Goal: Task Accomplishment & Management: Complete application form

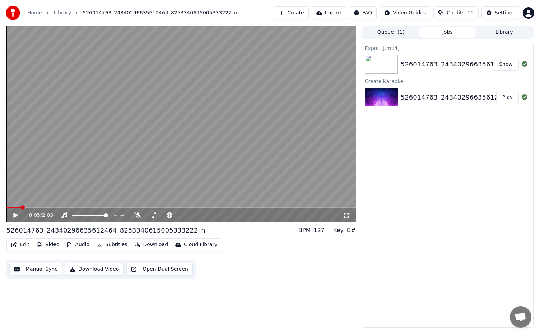
click at [298, 11] on button "Create" at bounding box center [291, 12] width 35 height 13
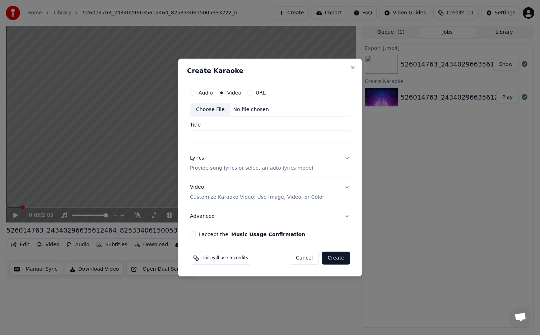
click at [231, 137] on input "Title" at bounding box center [270, 136] width 160 height 13
click at [347, 186] on button "Video Customize Karaoke Video: Use Image, Video, or Color" at bounding box center [270, 192] width 160 height 29
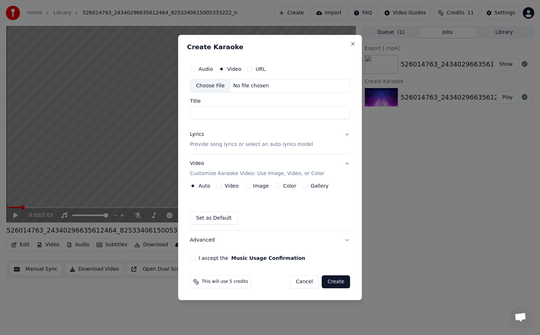
click at [219, 185] on button "Video" at bounding box center [219, 186] width 6 height 6
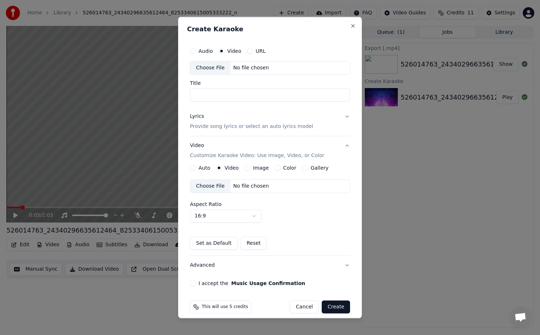
click at [247, 168] on button "Image" at bounding box center [248, 168] width 6 height 6
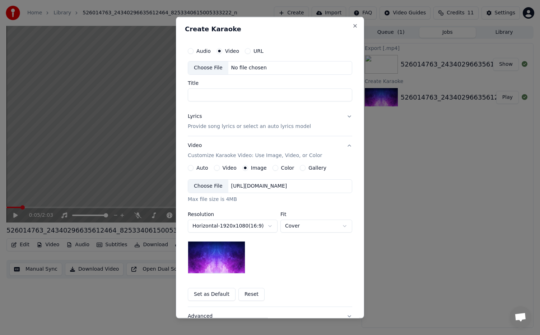
click at [274, 167] on div "Color" at bounding box center [284, 168] width 22 height 6
click at [273, 167] on button "Color" at bounding box center [276, 168] width 6 height 6
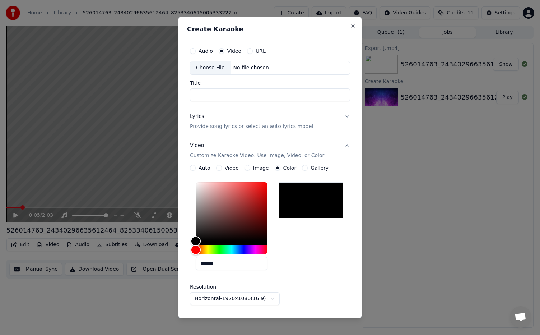
click at [250, 167] on div "Image" at bounding box center [257, 168] width 24 height 6
click at [246, 167] on button "Image" at bounding box center [248, 168] width 6 height 6
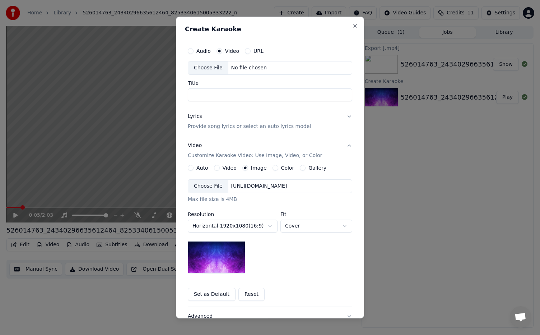
click at [300, 169] on button "Gallery" at bounding box center [303, 168] width 6 height 6
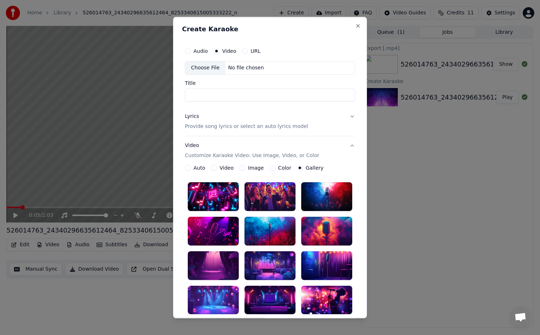
click at [248, 168] on label "Image" at bounding box center [256, 167] width 16 height 5
click at [244, 168] on button "Image" at bounding box center [243, 168] width 6 height 6
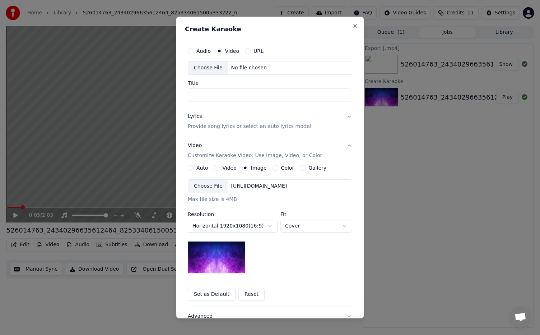
click at [214, 166] on button "Video" at bounding box center [217, 168] width 6 height 6
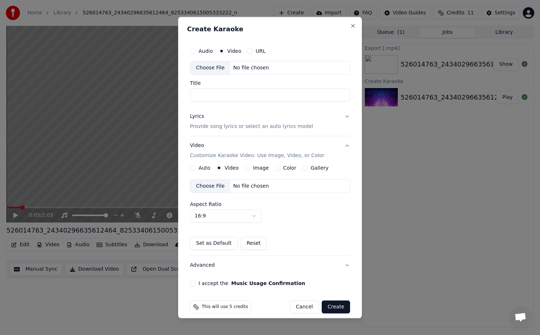
click at [196, 167] on div "Auto" at bounding box center [200, 168] width 20 height 6
click at [193, 167] on button "Auto" at bounding box center [193, 168] width 6 height 6
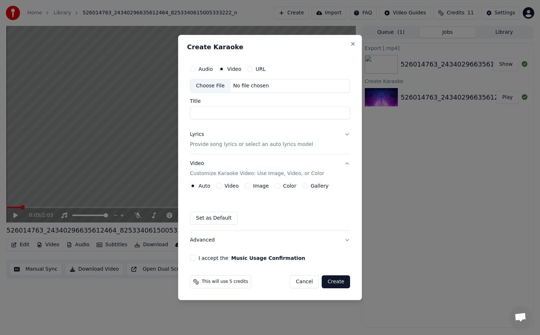
click at [240, 81] on div "Choose File No file chosen" at bounding box center [270, 86] width 160 height 14
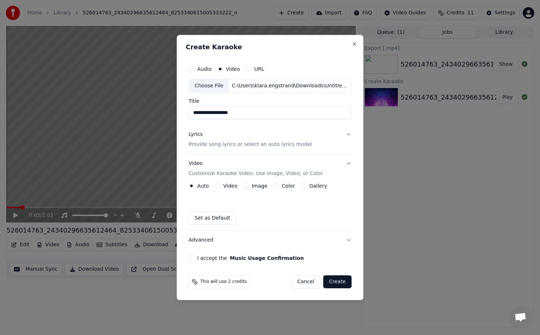
drag, startPoint x: 243, startPoint y: 114, endPoint x: 191, endPoint y: 114, distance: 51.7
click at [191, 114] on input "**********" at bounding box center [270, 112] width 163 height 13
type input "**********"
click at [217, 144] on p "Provide song lyrics or select an auto lyrics model" at bounding box center [250, 144] width 123 height 7
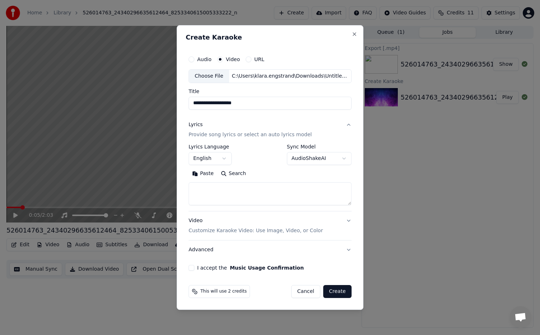
click at [220, 187] on textarea at bounding box center [270, 193] width 163 height 23
paste textarea "**********"
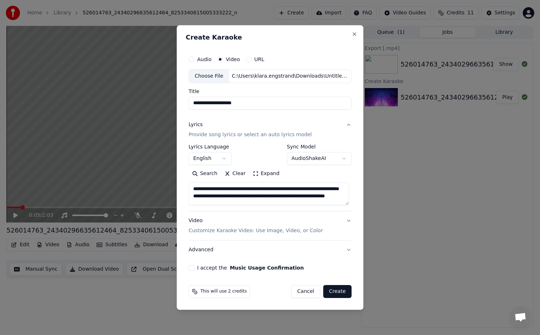
scroll to position [9, 0]
type textarea "**********"
click at [227, 159] on body "**********" at bounding box center [270, 167] width 540 height 335
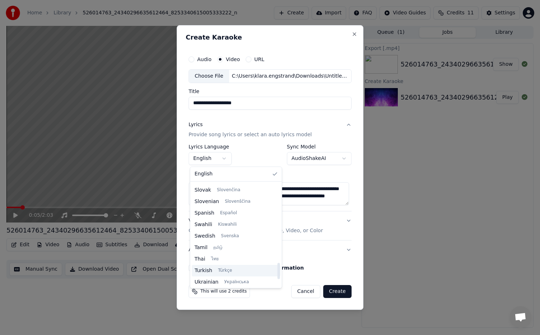
scroll to position [480, 0]
select select "**"
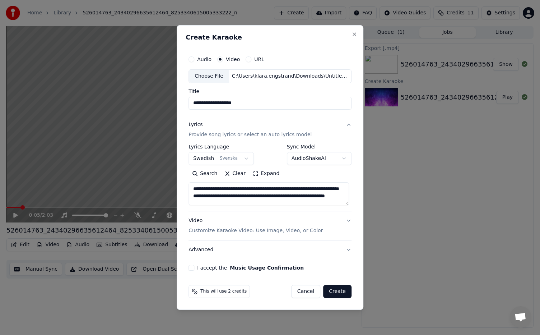
scroll to position [0, 0]
click at [233, 198] on textarea "**********" at bounding box center [269, 193] width 161 height 23
click at [347, 221] on button "Video Customize Karaoke Video: Use Image, Video, or Color" at bounding box center [270, 225] width 163 height 29
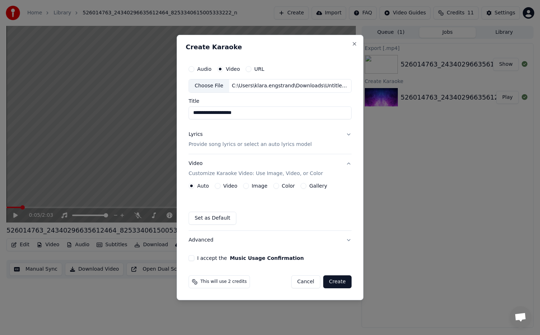
click at [254, 186] on label "Image" at bounding box center [260, 185] width 16 height 5
click at [249, 186] on button "Image" at bounding box center [246, 186] width 6 height 6
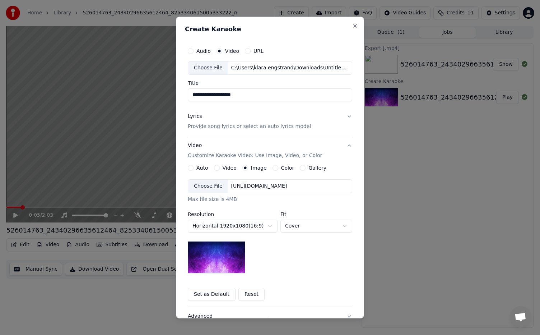
click at [209, 185] on div "Choose File" at bounding box center [208, 186] width 40 height 13
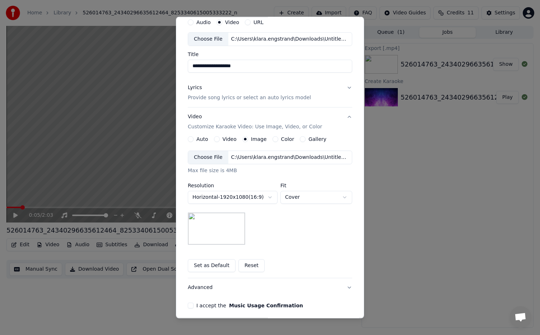
scroll to position [57, 0]
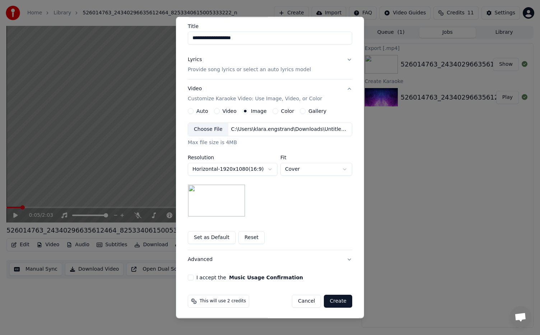
click at [303, 170] on body "**********" at bounding box center [270, 167] width 540 height 335
click at [270, 208] on body "**********" at bounding box center [270, 167] width 540 height 335
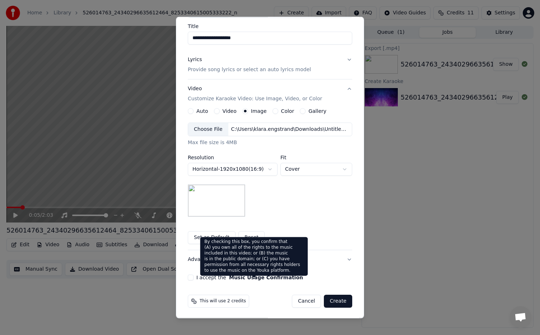
click at [238, 276] on button "Music Usage Confirmation" at bounding box center [266, 276] width 74 height 5
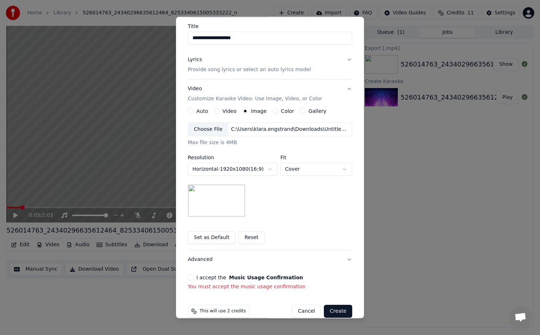
click at [188, 276] on button "I accept the Music Usage Confirmation" at bounding box center [191, 277] width 6 height 6
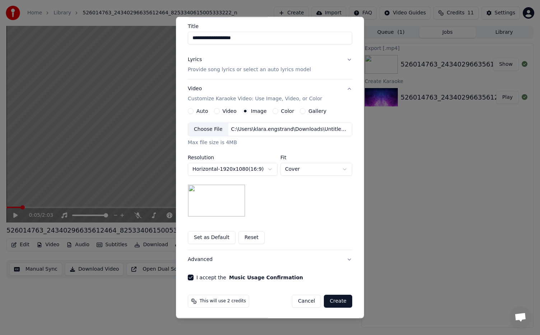
click at [258, 252] on button "Advanced" at bounding box center [270, 259] width 165 height 19
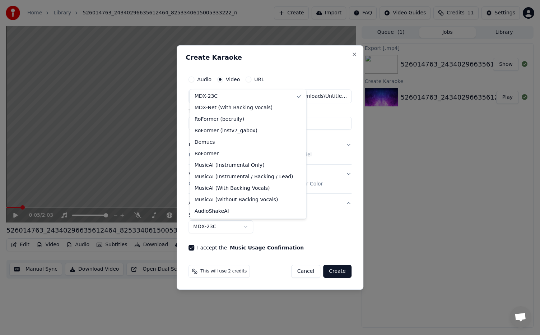
click at [249, 224] on body "**********" at bounding box center [270, 167] width 540 height 335
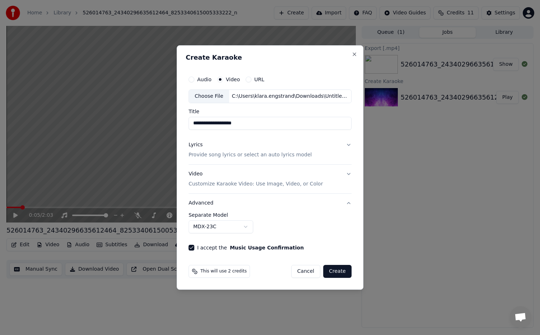
click at [248, 228] on body "**********" at bounding box center [270, 167] width 540 height 335
click at [280, 232] on div "**********" at bounding box center [270, 222] width 163 height 21
click at [348, 146] on button "Lyrics Provide song lyrics or select an auto lyrics model" at bounding box center [270, 149] width 163 height 29
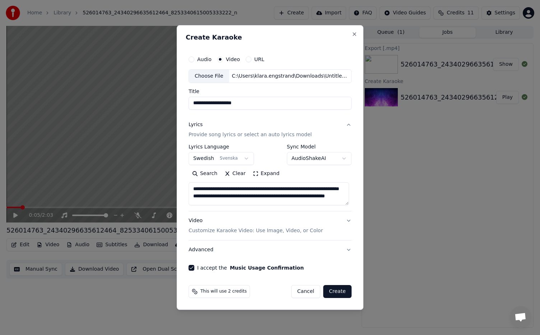
click at [346, 219] on button "Video Customize Karaoke Video: Use Image, Video, or Color" at bounding box center [270, 225] width 163 height 29
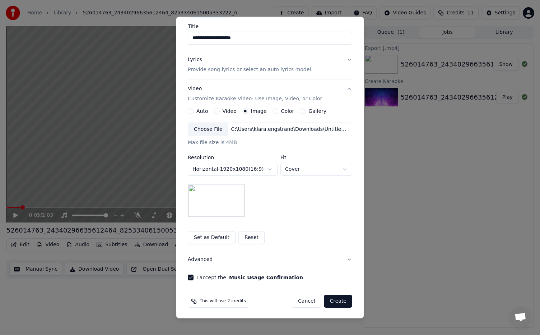
scroll to position [57, 0]
click at [341, 300] on button "Create" at bounding box center [338, 300] width 28 height 13
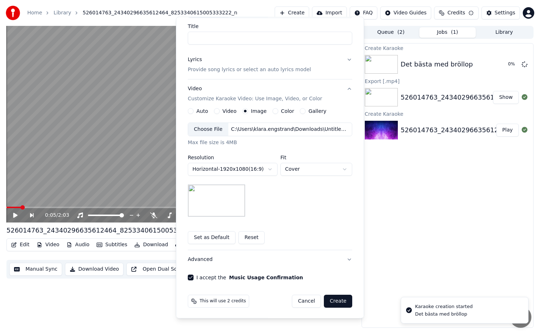
scroll to position [0, 0]
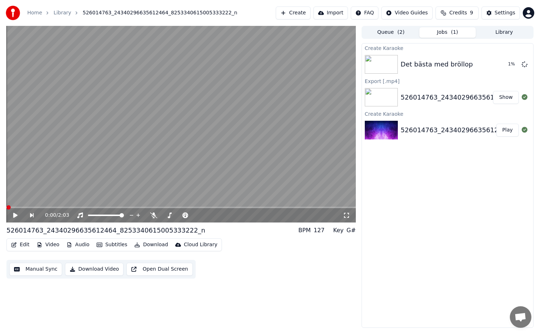
click at [6, 209] on span at bounding box center [8, 207] width 4 height 4
click at [112, 209] on span at bounding box center [112, 207] width 4 height 4
click at [441, 64] on div "Det bästa med bröllop" at bounding box center [437, 64] width 72 height 10
click at [506, 65] on button "Play" at bounding box center [508, 64] width 23 height 13
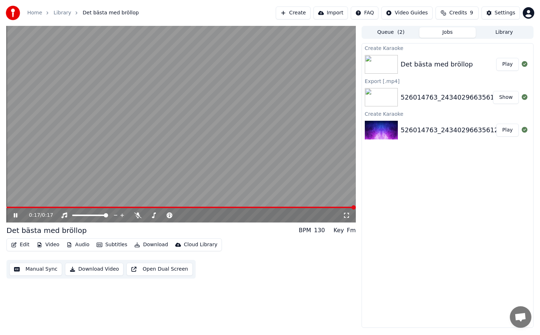
click at [17, 217] on icon at bounding box center [20, 215] width 17 height 6
click at [19, 246] on button "Edit" at bounding box center [20, 245] width 24 height 10
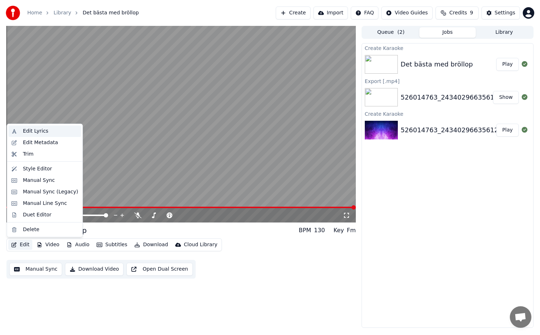
click at [41, 130] on div "Edit Lyrics" at bounding box center [36, 131] width 26 height 7
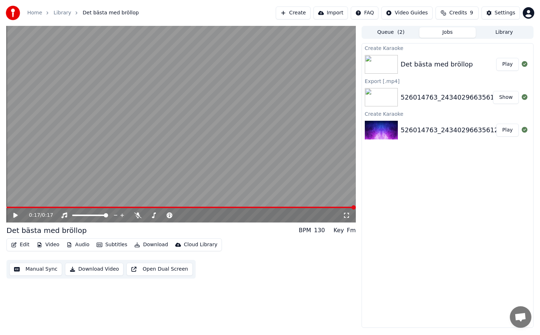
click at [45, 244] on button "Video" at bounding box center [48, 245] width 28 height 10
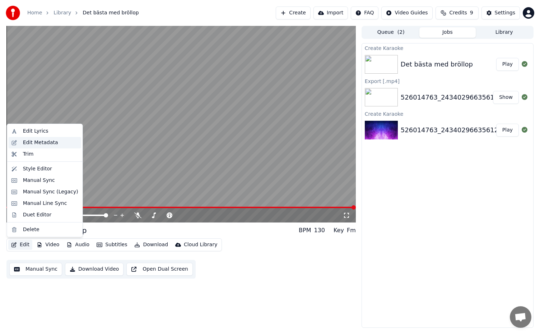
click at [43, 144] on div "Edit Metadata" at bounding box center [40, 142] width 35 height 7
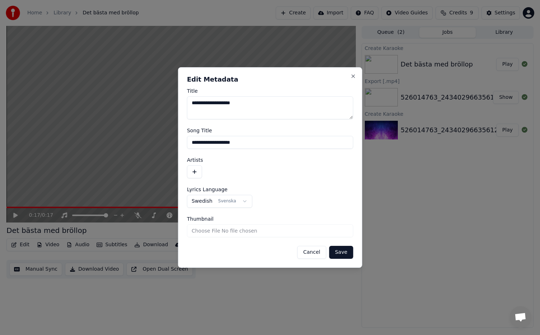
drag, startPoint x: 256, startPoint y: 104, endPoint x: 178, endPoint y: 105, distance: 78.3
click at [178, 105] on body "**********" at bounding box center [270, 167] width 540 height 335
drag, startPoint x: 252, startPoint y: 142, endPoint x: 167, endPoint y: 146, distance: 84.5
click at [167, 146] on body "**********" at bounding box center [270, 167] width 540 height 335
click at [346, 250] on button "Save" at bounding box center [341, 252] width 24 height 13
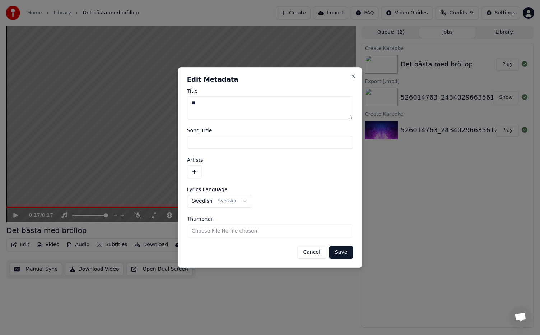
type textarea "*"
type textarea "**********"
click at [345, 252] on button "Save" at bounding box center [341, 252] width 24 height 13
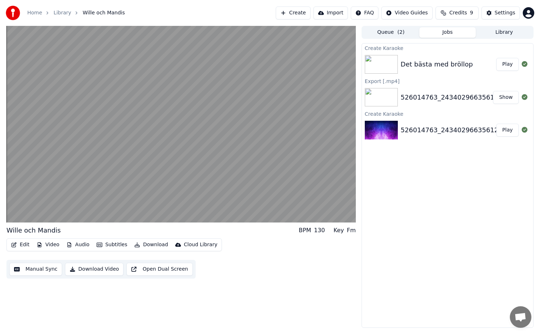
click at [28, 244] on button "Edit" at bounding box center [20, 245] width 24 height 10
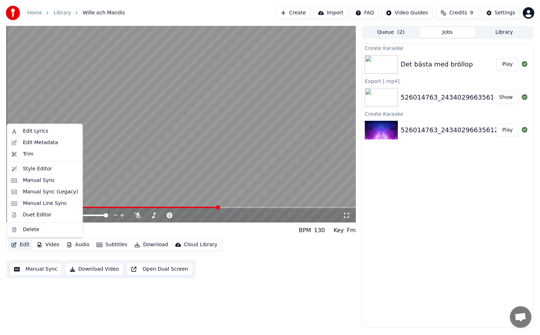
click at [23, 244] on button "Edit" at bounding box center [20, 245] width 24 height 10
click at [22, 243] on button "Edit" at bounding box center [20, 245] width 24 height 10
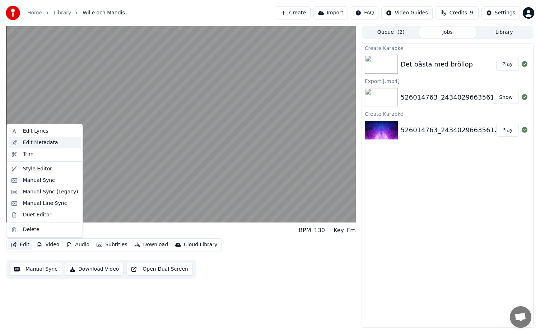
click at [29, 139] on div "Edit Metadata" at bounding box center [40, 142] width 35 height 7
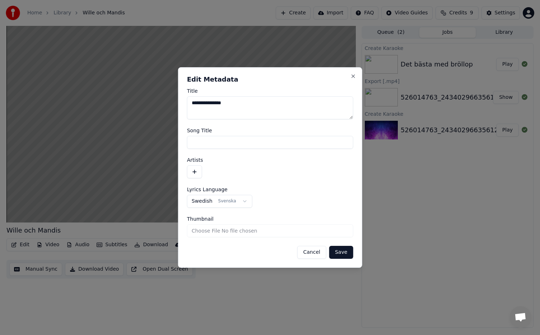
drag, startPoint x: 240, startPoint y: 104, endPoint x: 182, endPoint y: 103, distance: 58.2
click at [182, 103] on div "**********" at bounding box center [270, 167] width 184 height 200
type textarea "*"
click at [271, 163] on div "Artists" at bounding box center [270, 167] width 166 height 21
click at [342, 253] on button "Save" at bounding box center [341, 252] width 24 height 13
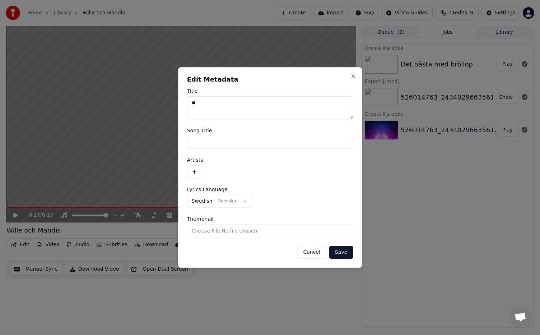
click at [346, 254] on button "Save" at bounding box center [341, 252] width 24 height 13
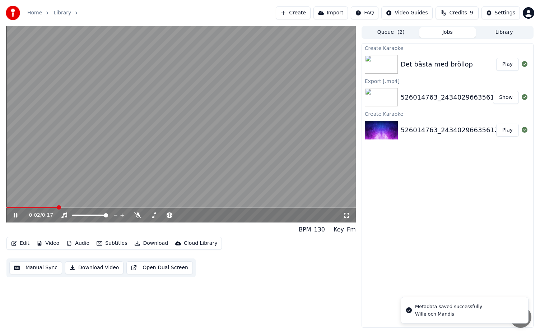
drag, startPoint x: 49, startPoint y: 209, endPoint x: 7, endPoint y: 207, distance: 41.7
click at [7, 207] on div "0:02 / 0:17" at bounding box center [181, 215] width 350 height 16
click at [6, 207] on span at bounding box center [6, 207] width 0 height 1
drag, startPoint x: 74, startPoint y: 207, endPoint x: 0, endPoint y: 208, distance: 74.0
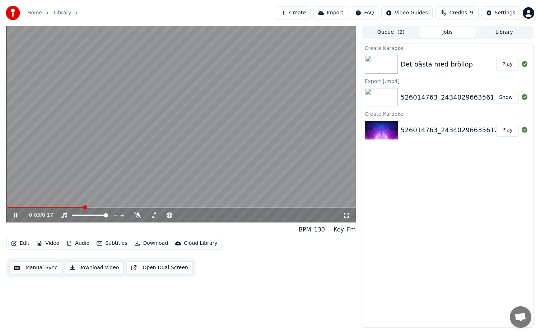
click at [0, 208] on div "0:03 / 0:17 BPM 130 Key Fm Edit Video Audio Subtitles Download Cloud Library Ma…" at bounding box center [270, 177] width 540 height 302
click at [13, 216] on icon at bounding box center [20, 215] width 17 height 6
click at [451, 63] on div "Det bästa med bröllop" at bounding box center [437, 64] width 72 height 10
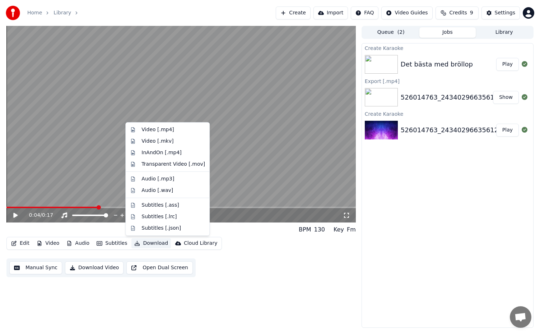
click at [149, 243] on button "Download" at bounding box center [151, 243] width 40 height 10
click at [174, 129] on div "Video [.mp4]" at bounding box center [174, 129] width 64 height 7
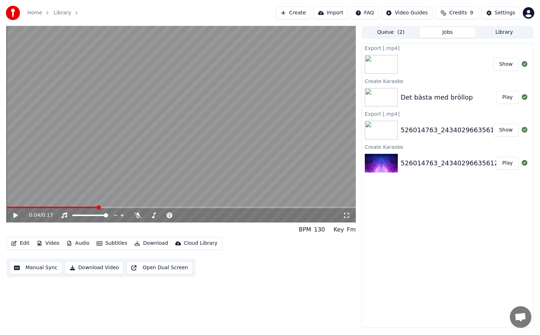
click at [507, 64] on button "Show" at bounding box center [506, 64] width 26 height 13
